Goal: Book appointment/travel/reservation

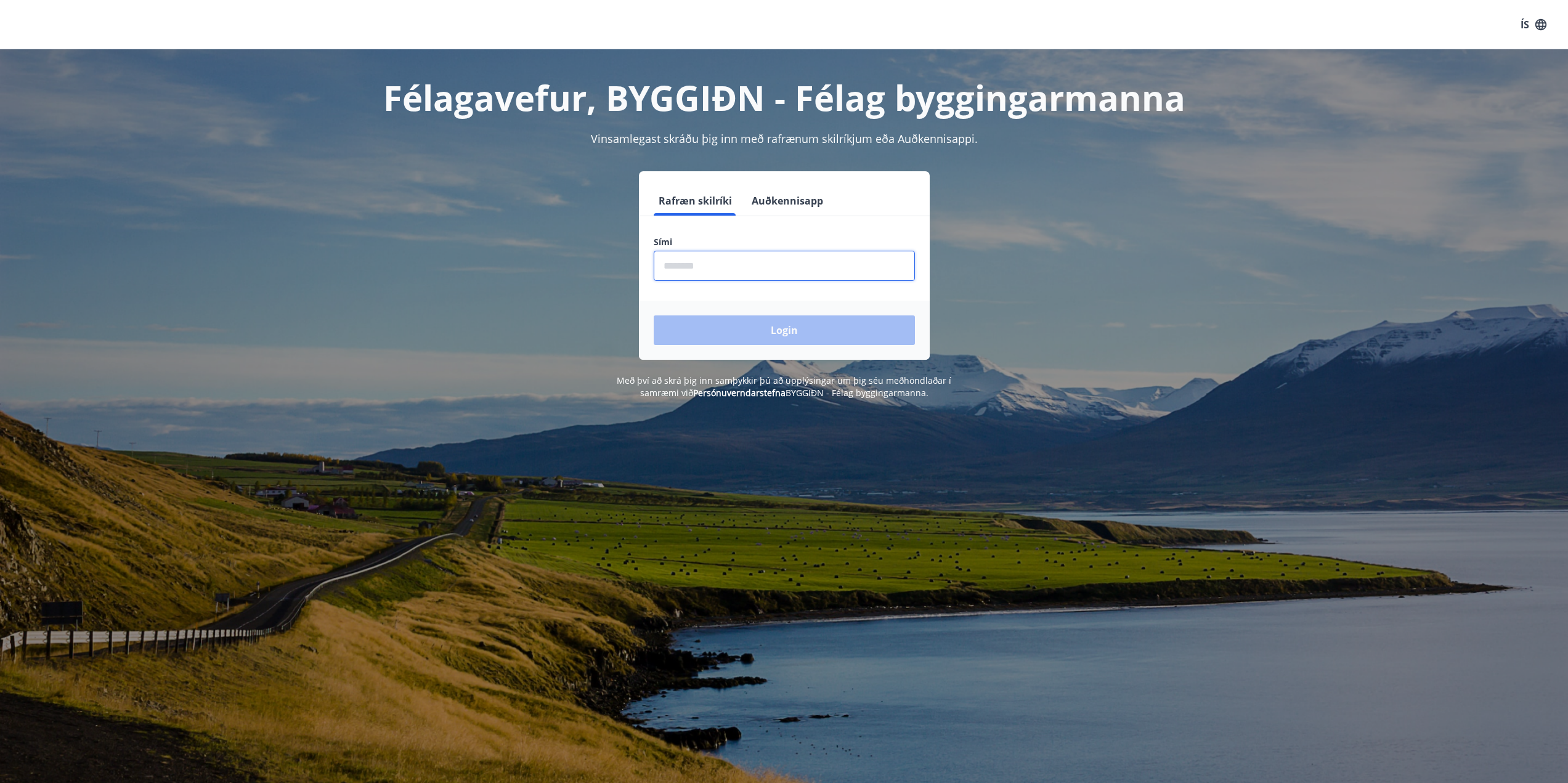
click at [712, 258] on input "phone" at bounding box center [784, 266] width 261 height 30
type input "********"
click at [786, 333] on button "Login" at bounding box center [784, 330] width 261 height 29
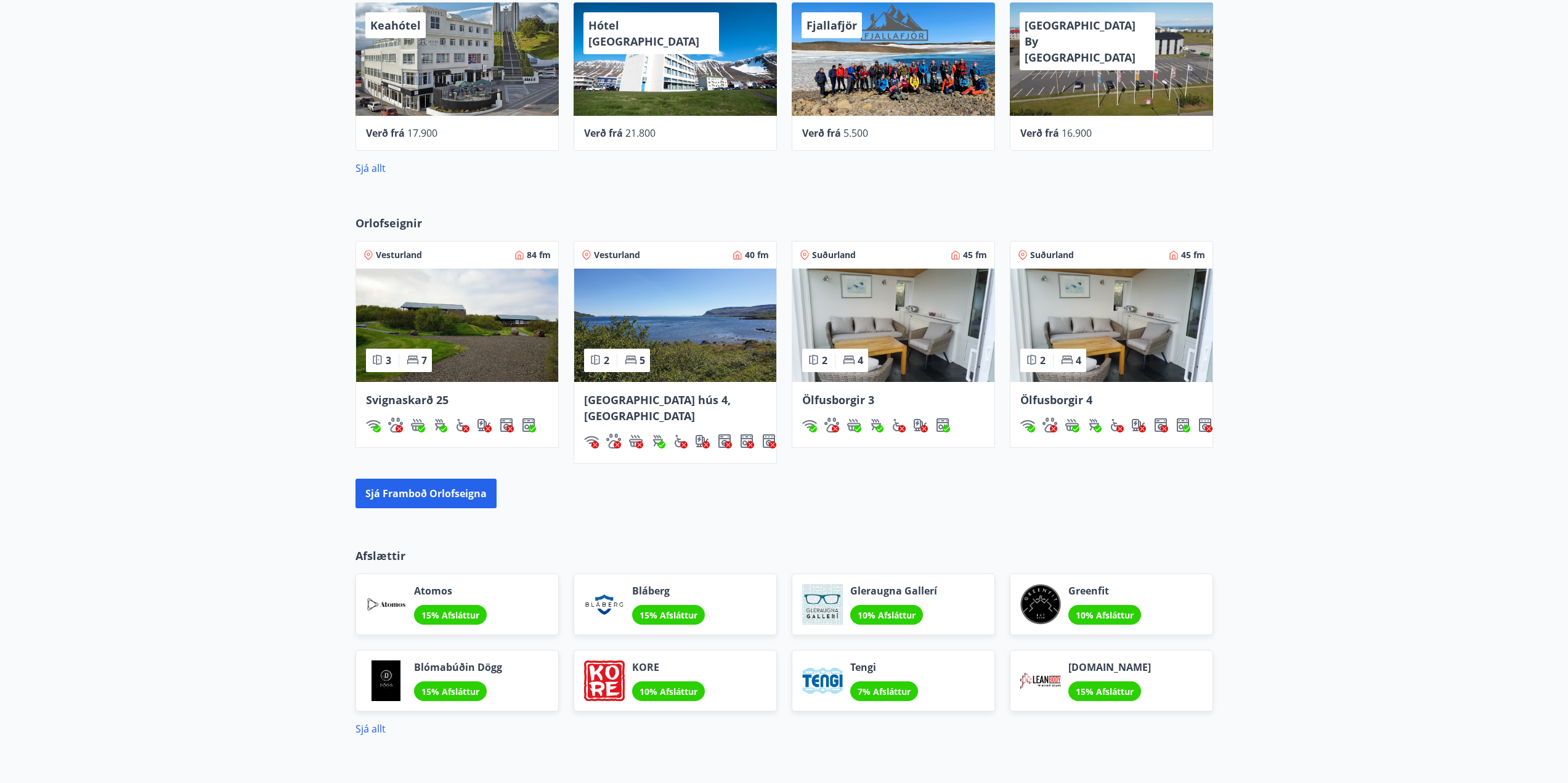
scroll to position [707, 0]
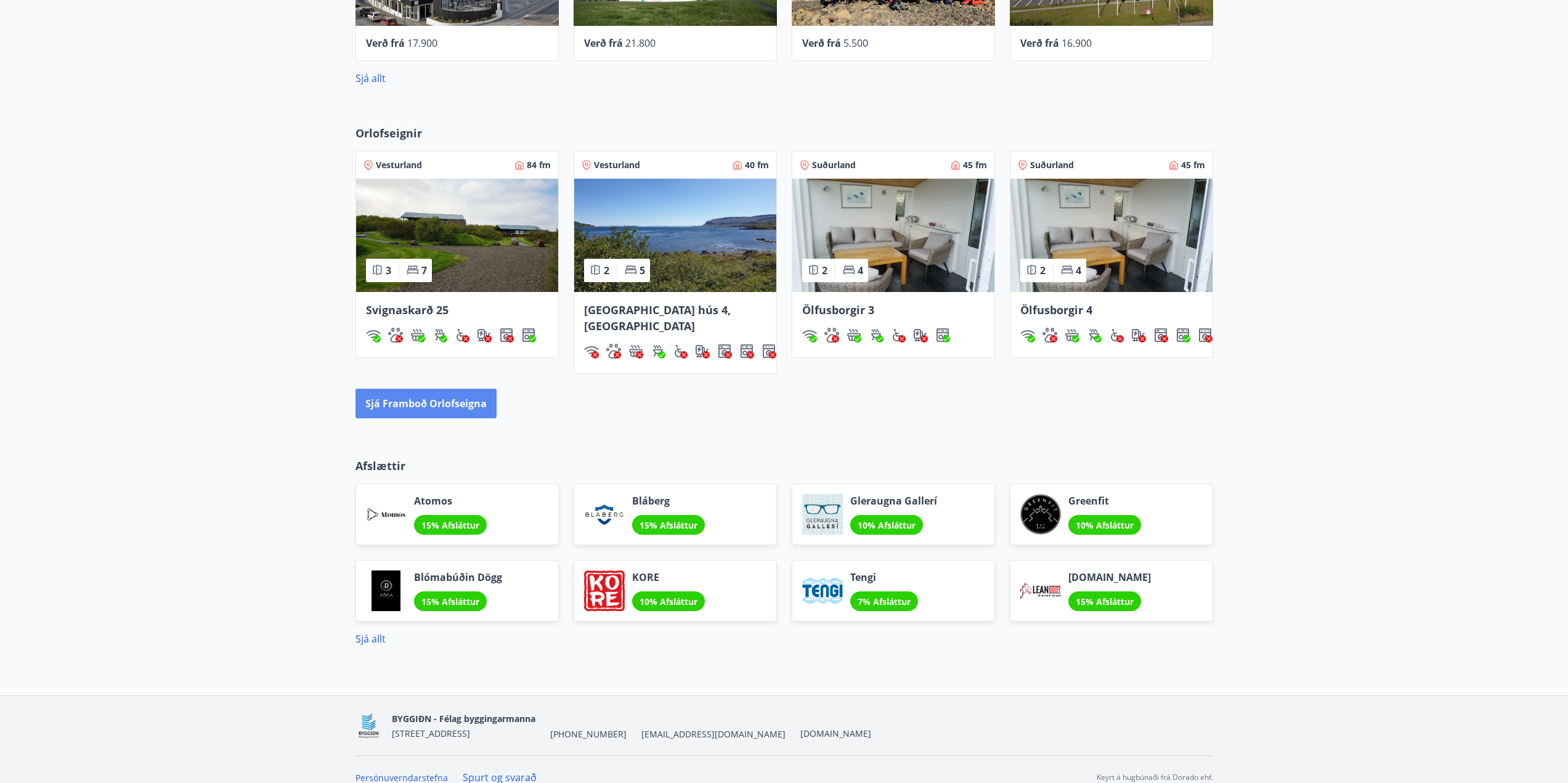
click at [432, 389] on button "Sjá framboð orlofseigna" at bounding box center [426, 403] width 141 height 29
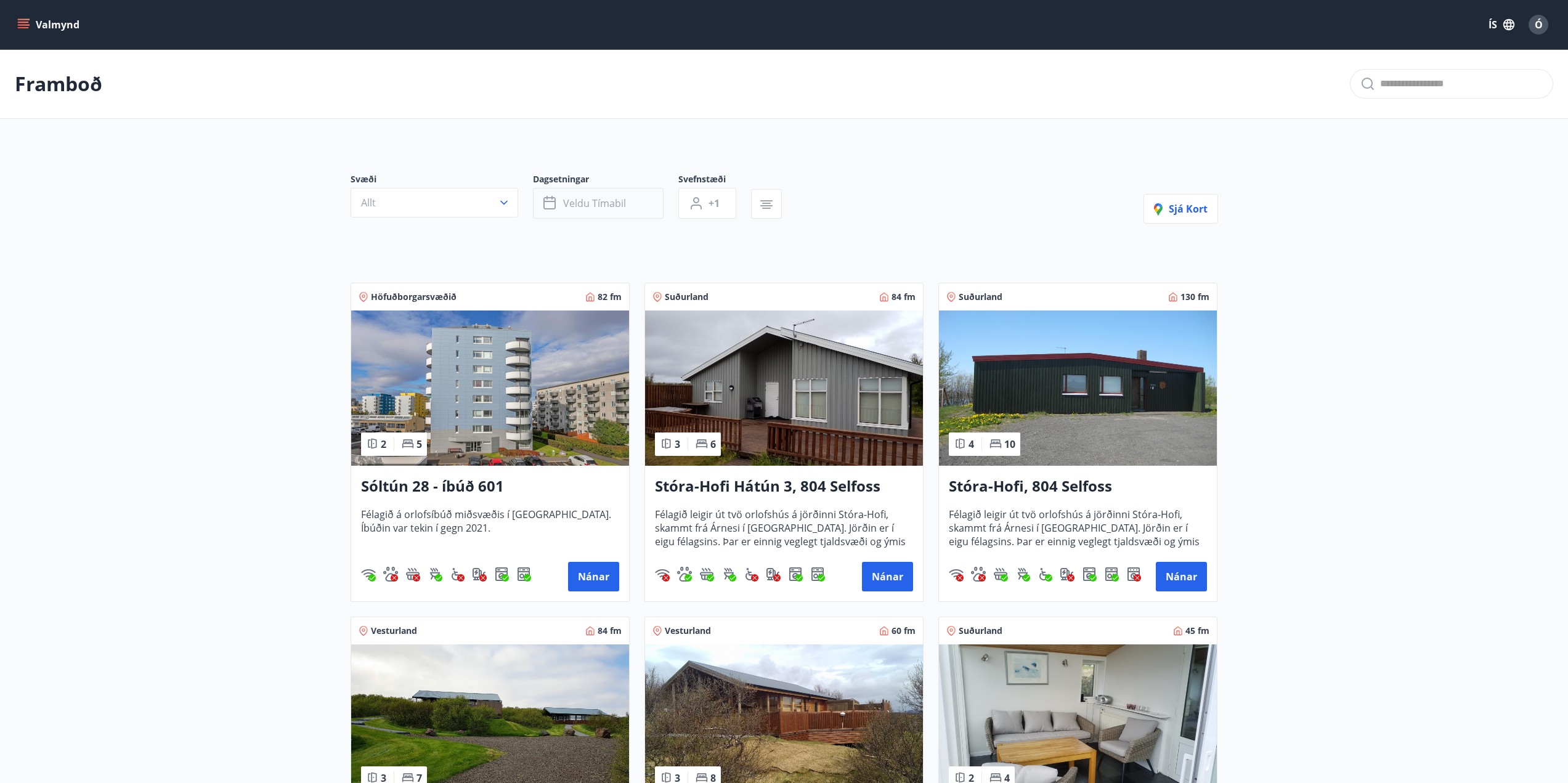
click at [583, 201] on span "Veldu tímabil" at bounding box center [594, 203] width 63 height 13
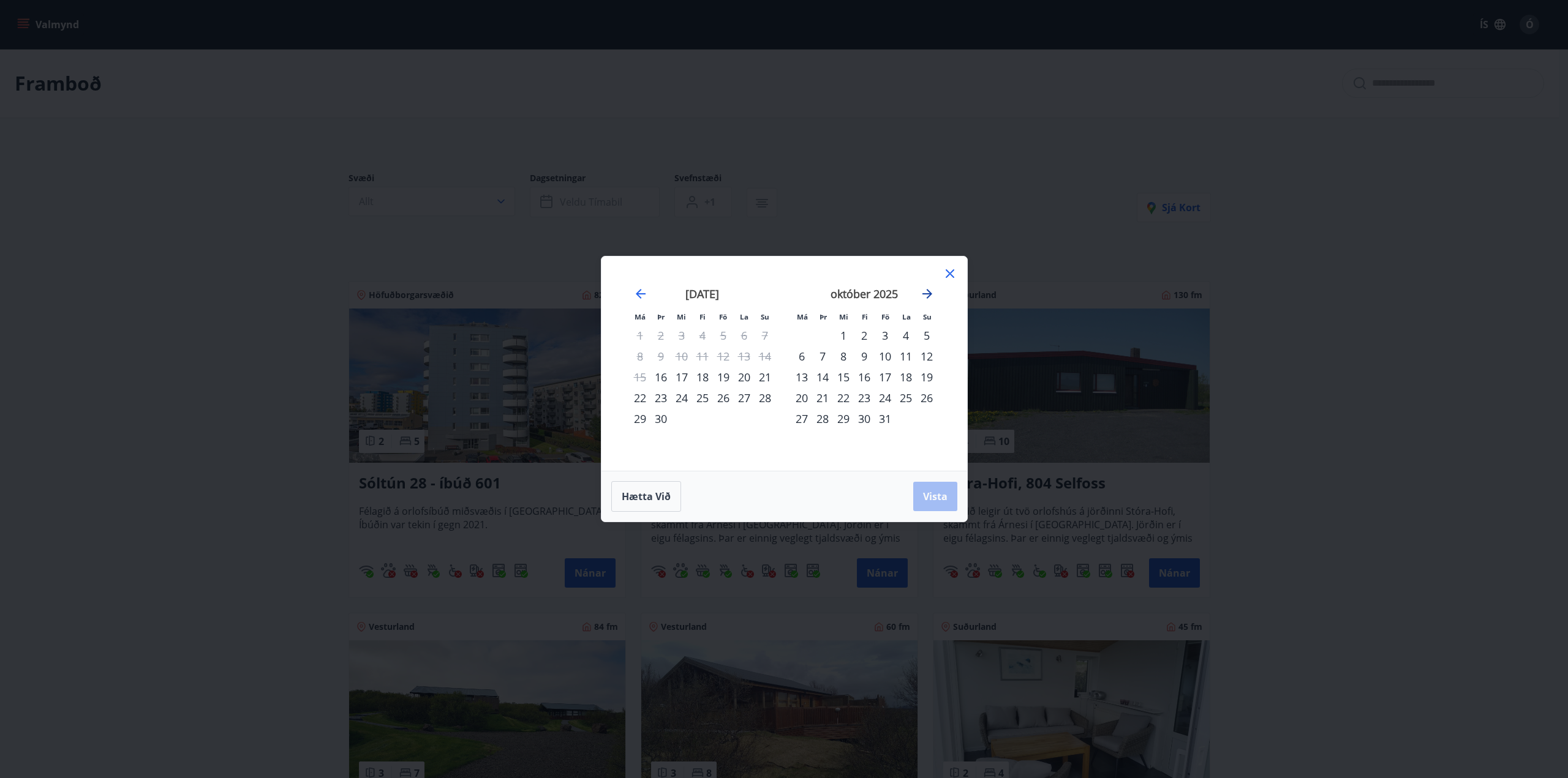
click at [927, 293] on icon "Move forward to switch to the next month." at bounding box center [927, 293] width 10 height 10
click at [924, 293] on icon "Move forward to switch to the next month." at bounding box center [927, 294] width 15 height 15
click at [883, 334] on div "5" at bounding box center [884, 335] width 20 height 20
click at [927, 334] on div "7" at bounding box center [926, 335] width 20 height 20
click at [933, 498] on span "Vista" at bounding box center [935, 496] width 25 height 13
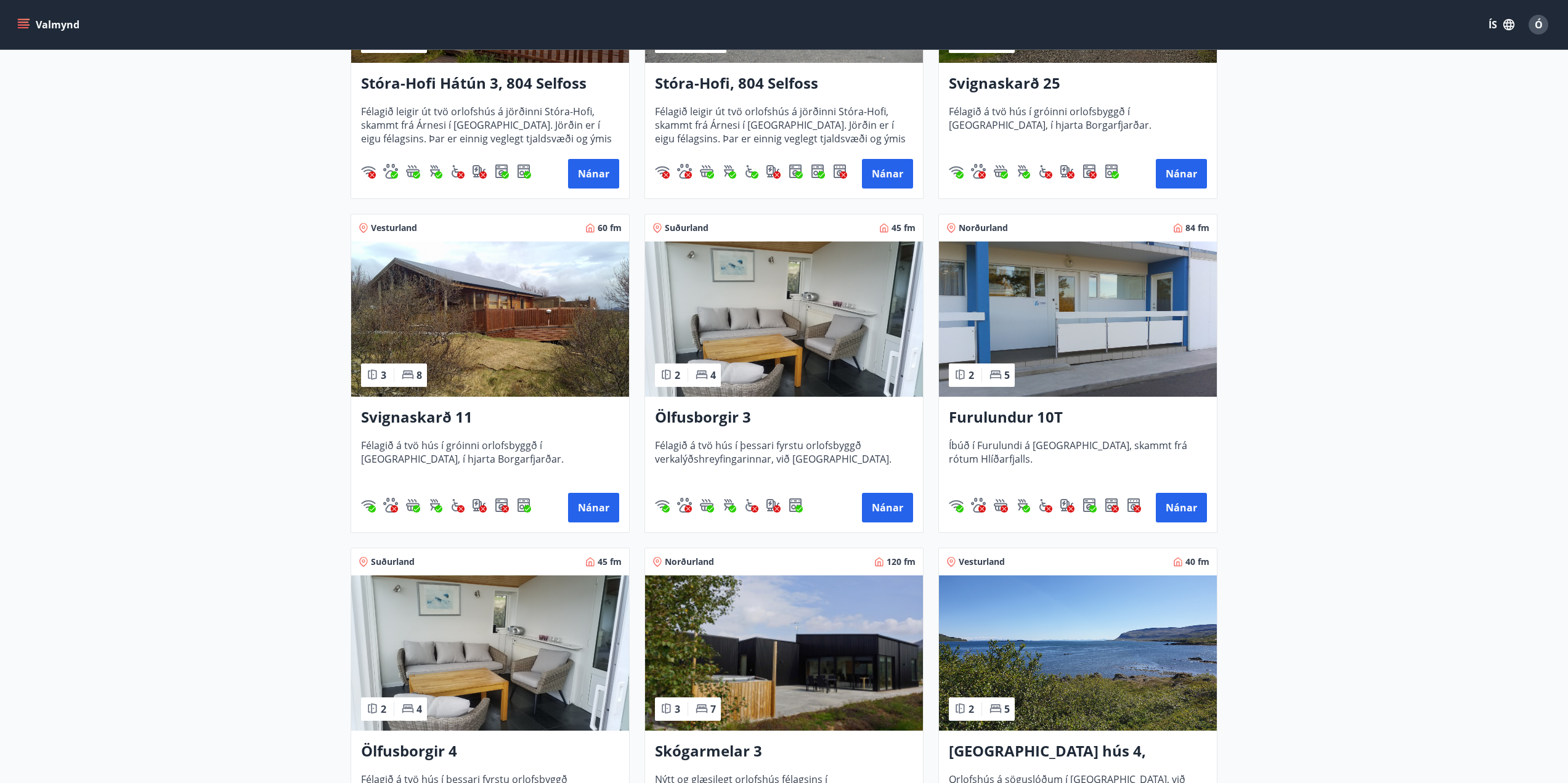
click at [1106, 312] on img at bounding box center [1077, 319] width 278 height 156
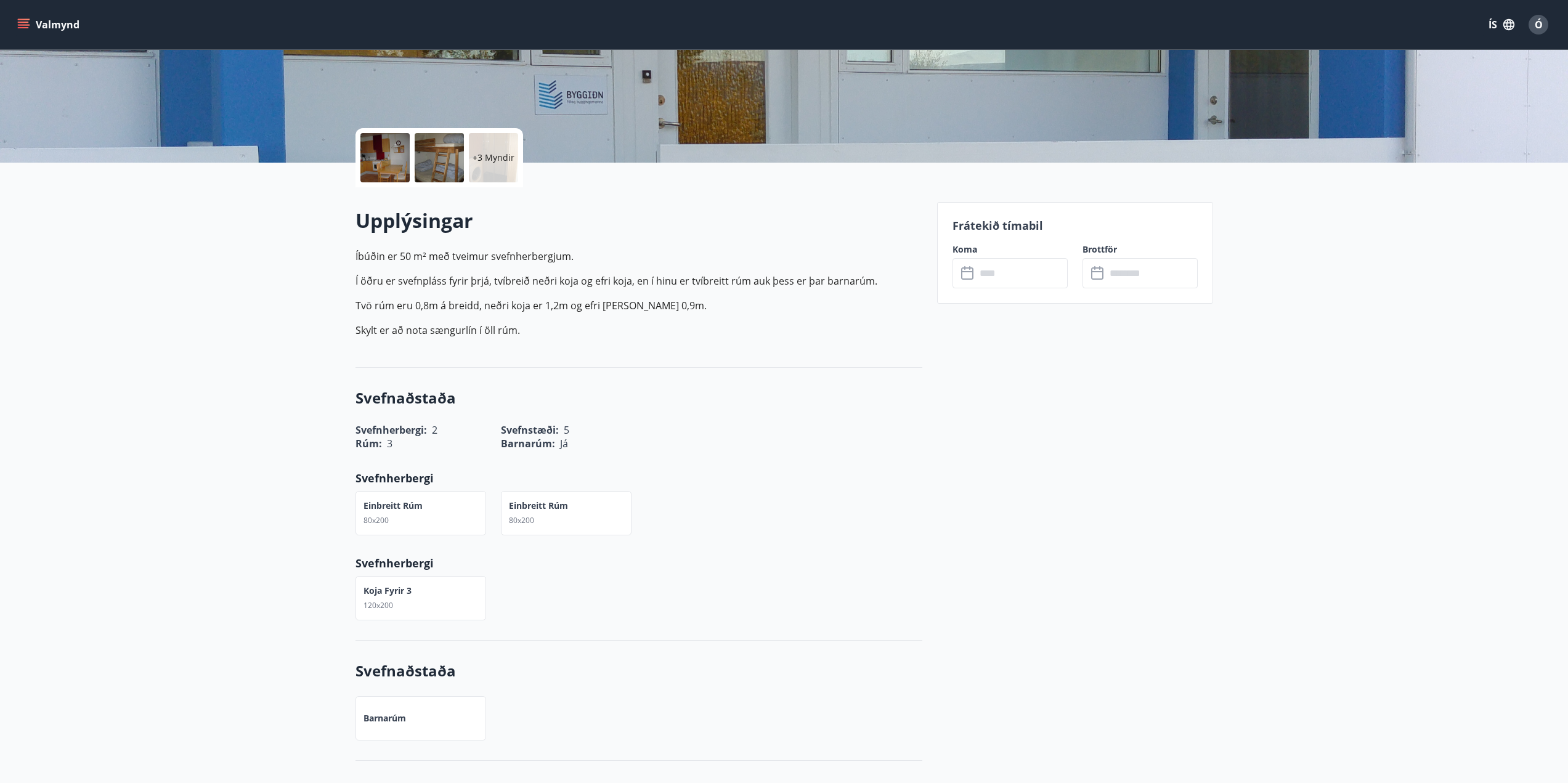
scroll to position [146, 0]
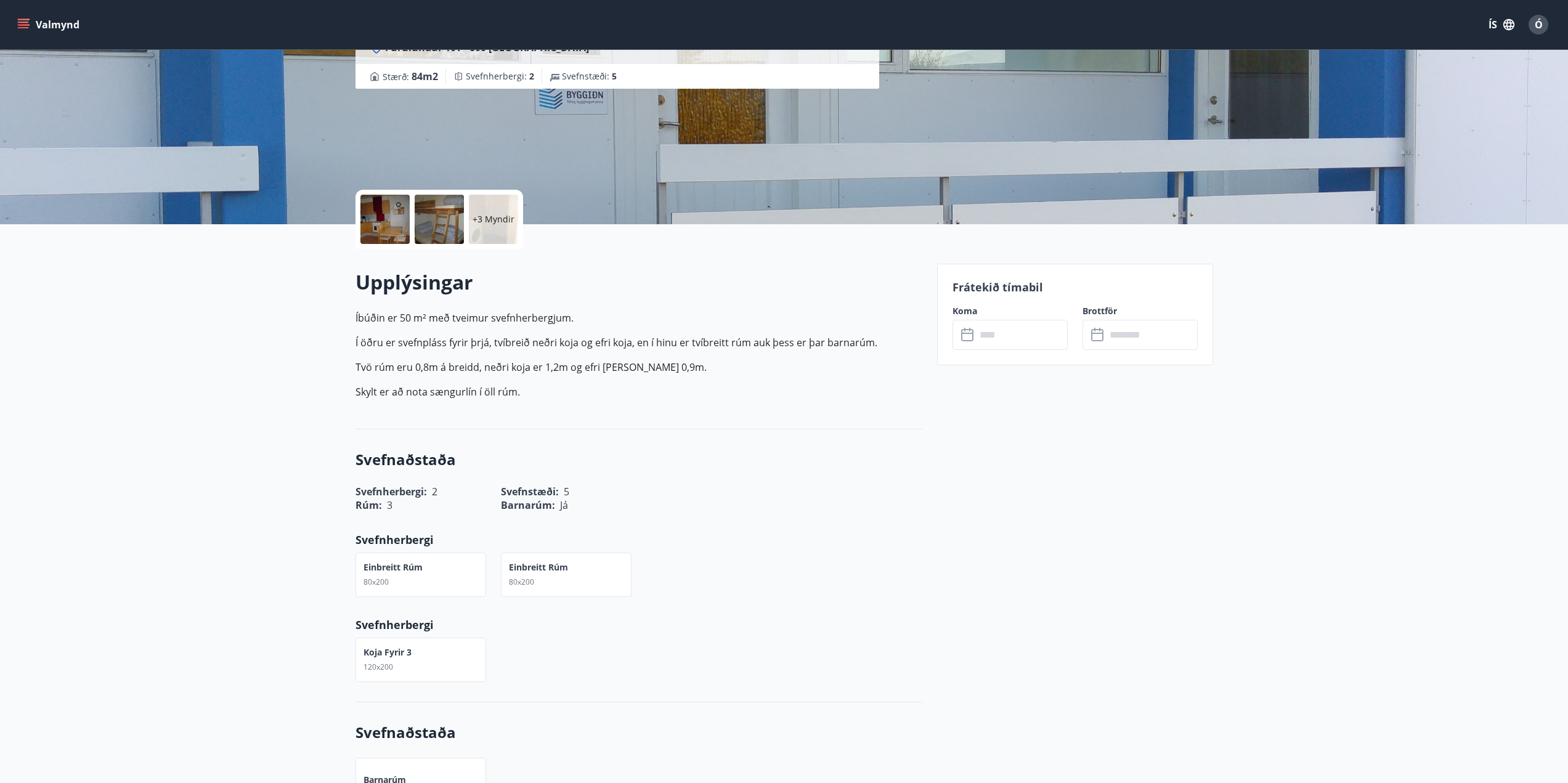
click at [1004, 328] on input "text" at bounding box center [1021, 335] width 92 height 30
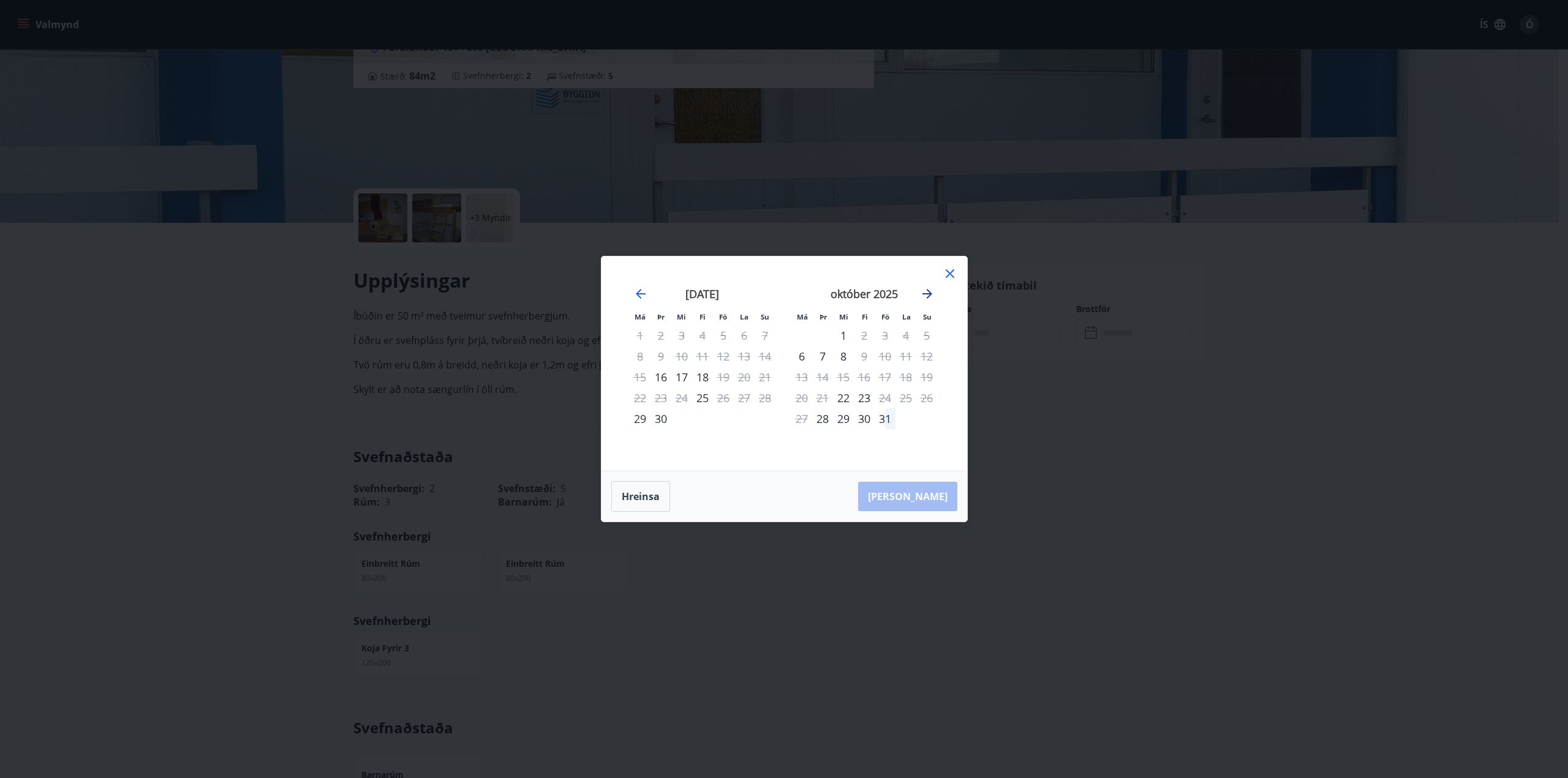
click at [923, 292] on icon "Move forward to switch to the next month." at bounding box center [927, 294] width 15 height 15
click at [928, 291] on icon "Move forward to switch to the next month." at bounding box center [927, 293] width 10 height 10
click at [884, 332] on div "5" at bounding box center [884, 335] width 20 height 20
click at [928, 337] on div "7" at bounding box center [926, 335] width 20 height 20
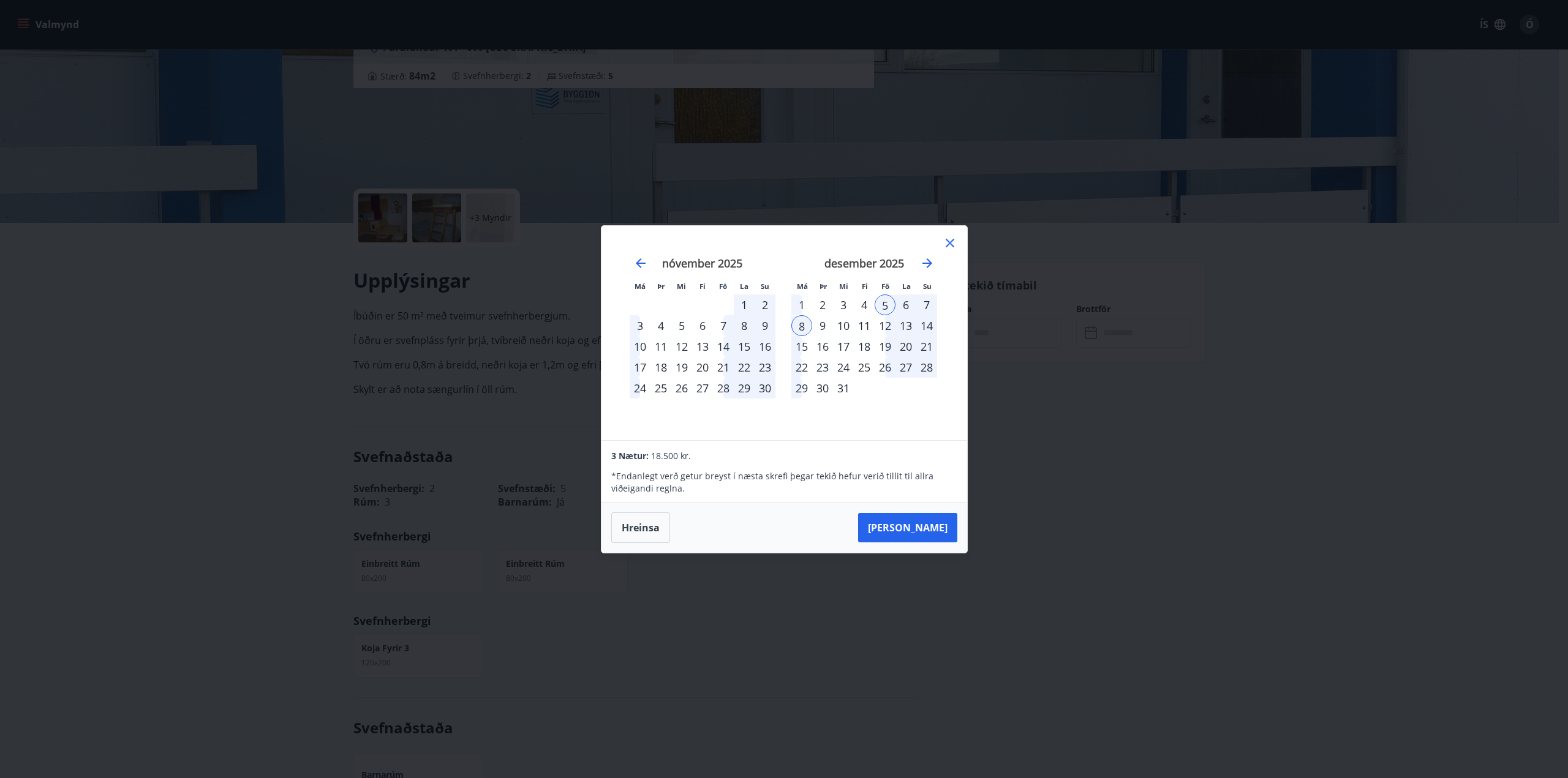
click at [927, 299] on div "7" at bounding box center [926, 305] width 20 height 20
click at [934, 520] on button "[PERSON_NAME]" at bounding box center [908, 528] width 99 height 29
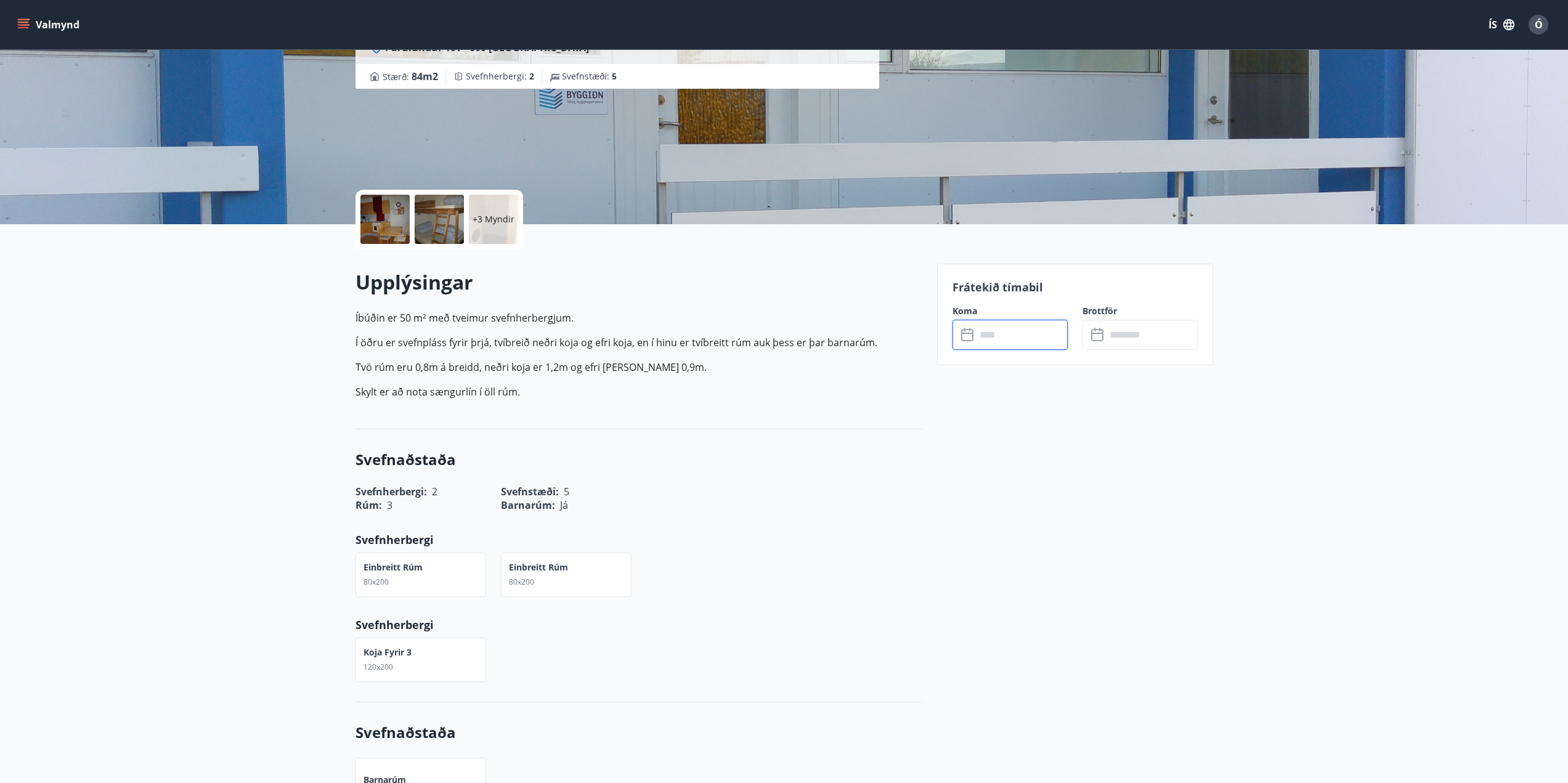
type input "******"
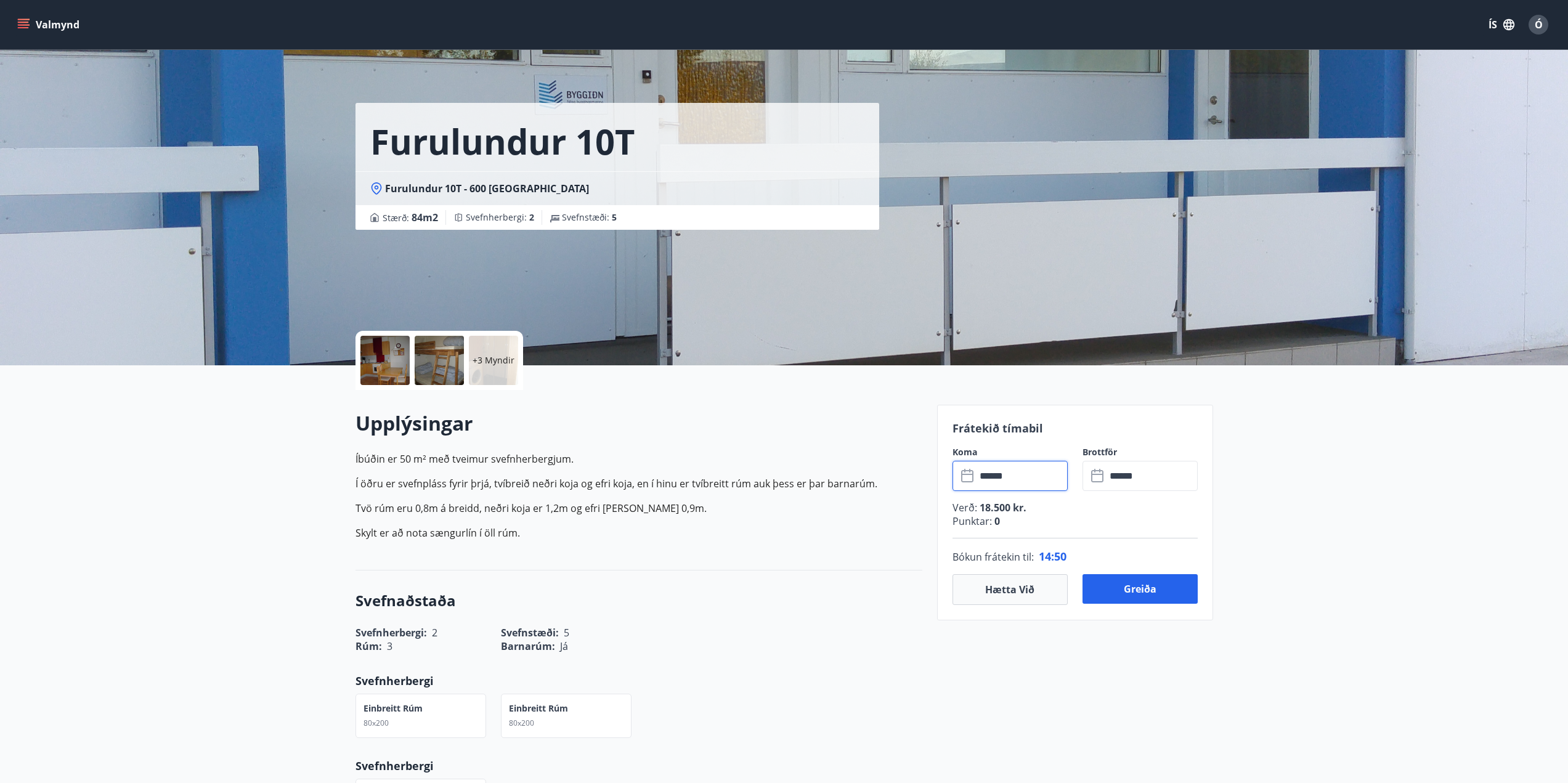
scroll to position [0, 0]
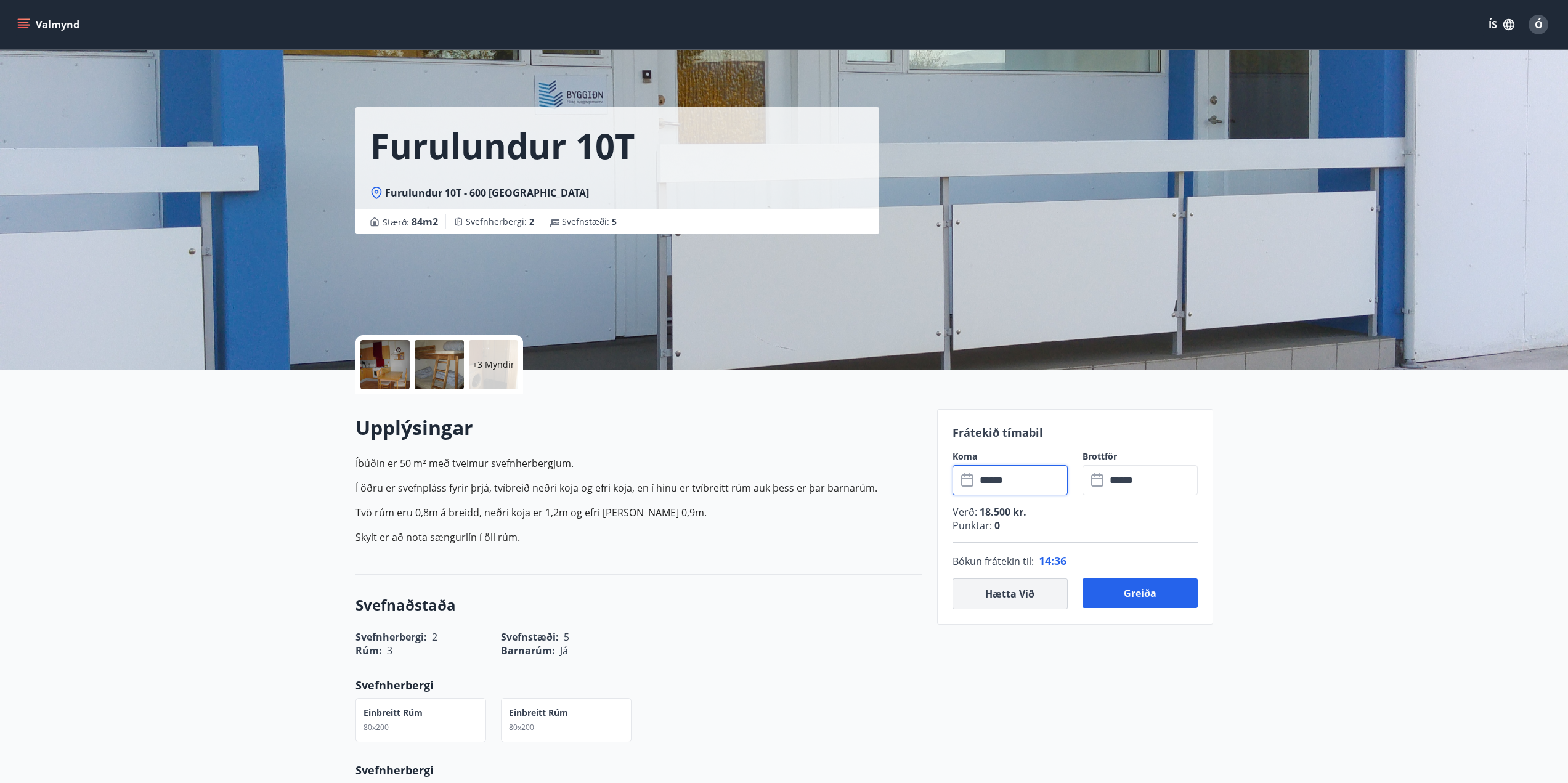
click at [1015, 591] on button "Hætta við" at bounding box center [1010, 594] width 115 height 30
